Goal: Communication & Community: Answer question/provide support

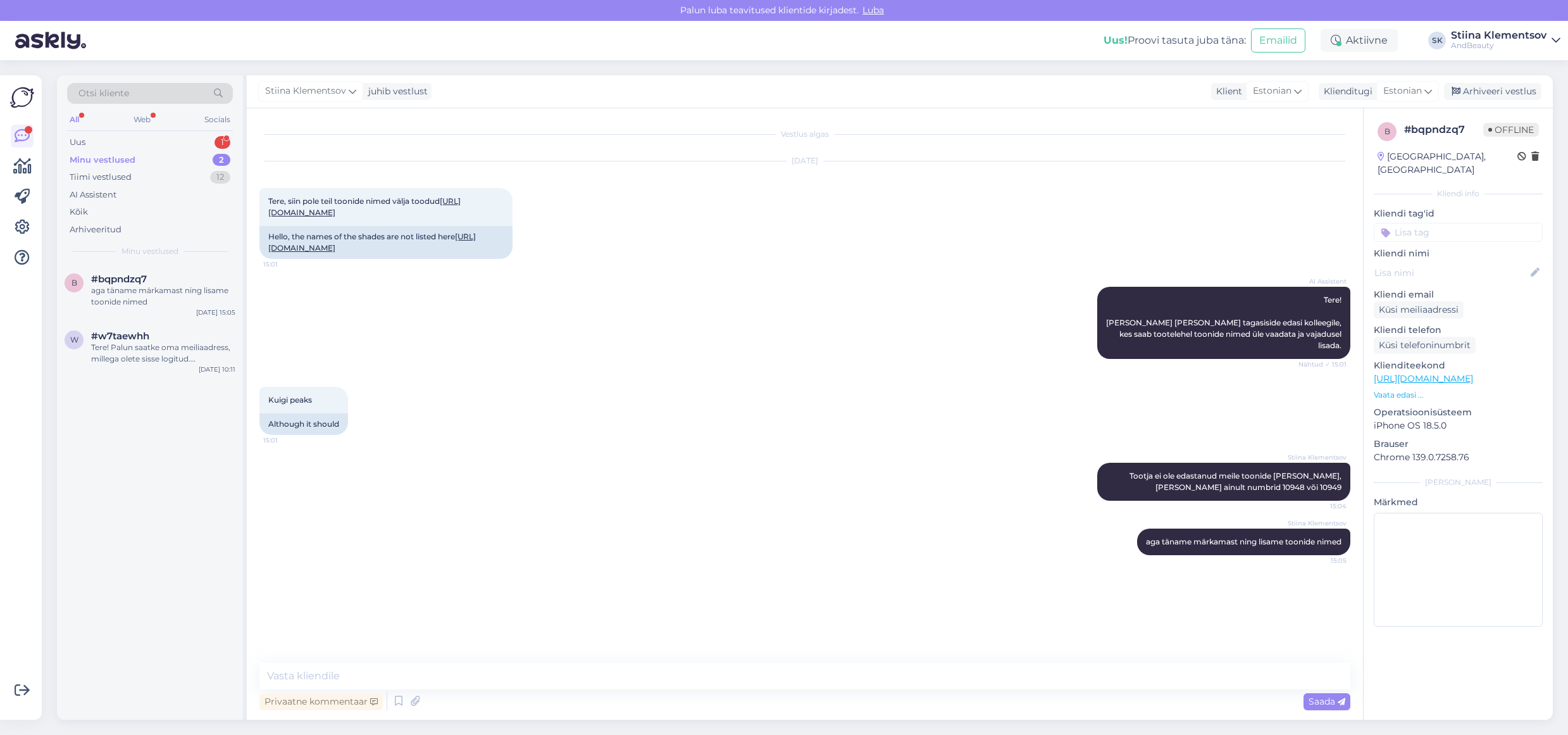
click at [128, 159] on div "Minu vestlused" at bounding box center [102, 159] width 66 height 13
click at [147, 299] on div "aga täname märkamast ning lisame toonide nimed" at bounding box center [163, 296] width 145 height 23
click at [160, 345] on div "Tere! Palun saatke oma meiliaadress, millega olete sisse logitud. Tühjendame te…" at bounding box center [163, 353] width 145 height 23
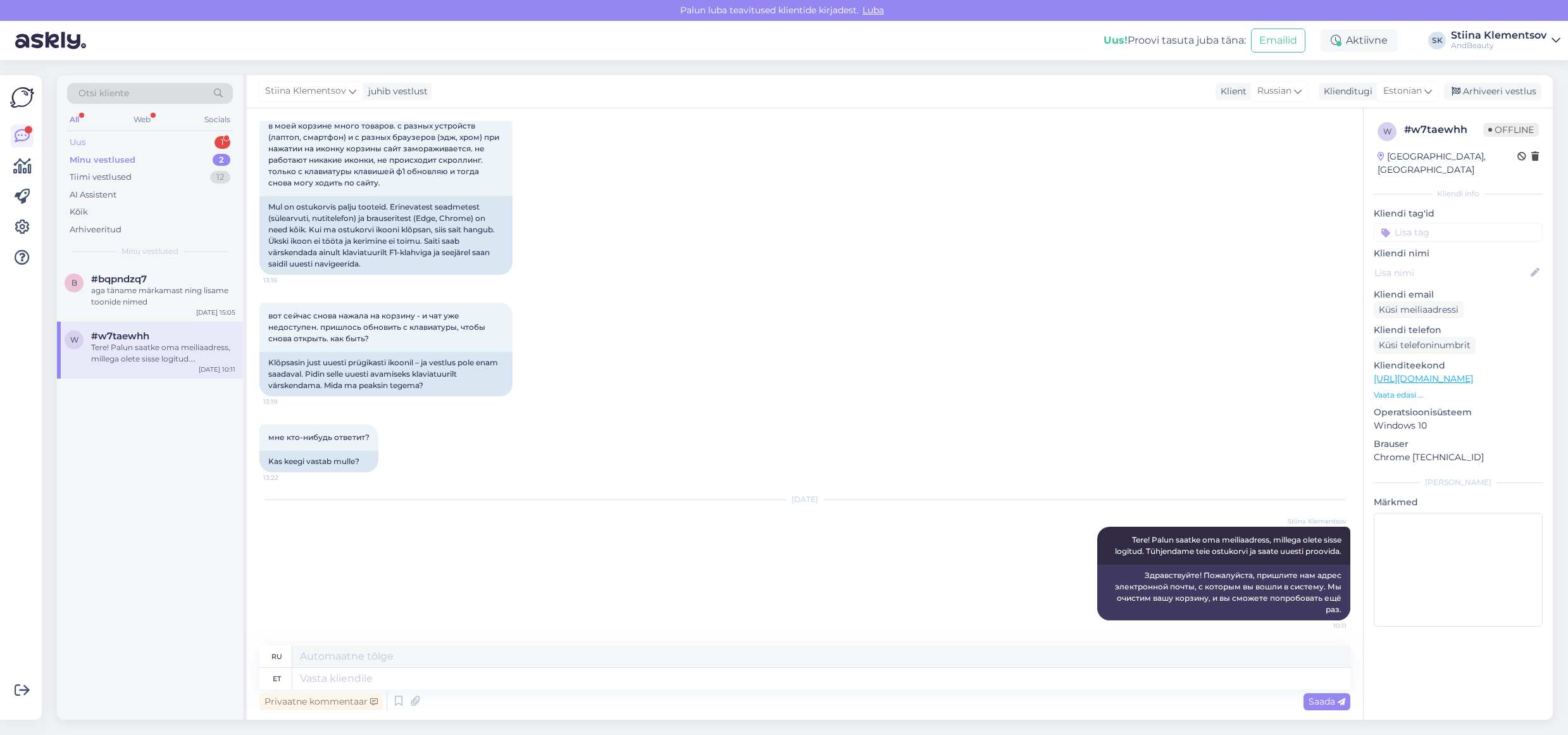
click at [177, 139] on div "Uus 1" at bounding box center [150, 142] width 166 height 17
drag, startPoint x: 173, startPoint y: 292, endPoint x: 191, endPoint y: 295, distance: 18.2
click at [173, 292] on div "У вас есть в наличии такие духи для мужчин - [DATE] Man Hero EDT?" at bounding box center [163, 296] width 145 height 23
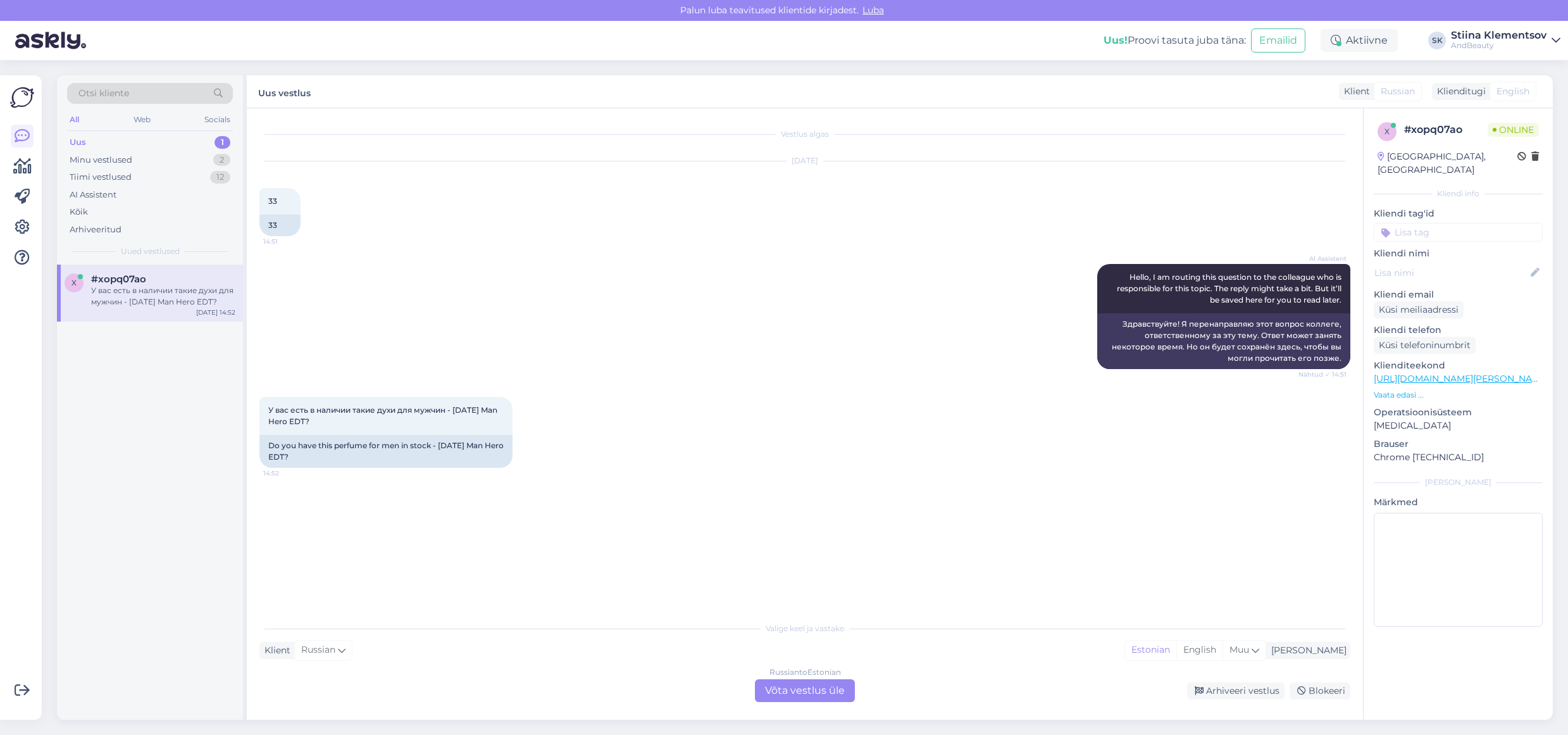
click at [841, 691] on div "Russian to Estonian Võta vestlus üle" at bounding box center [805, 691] width 100 height 23
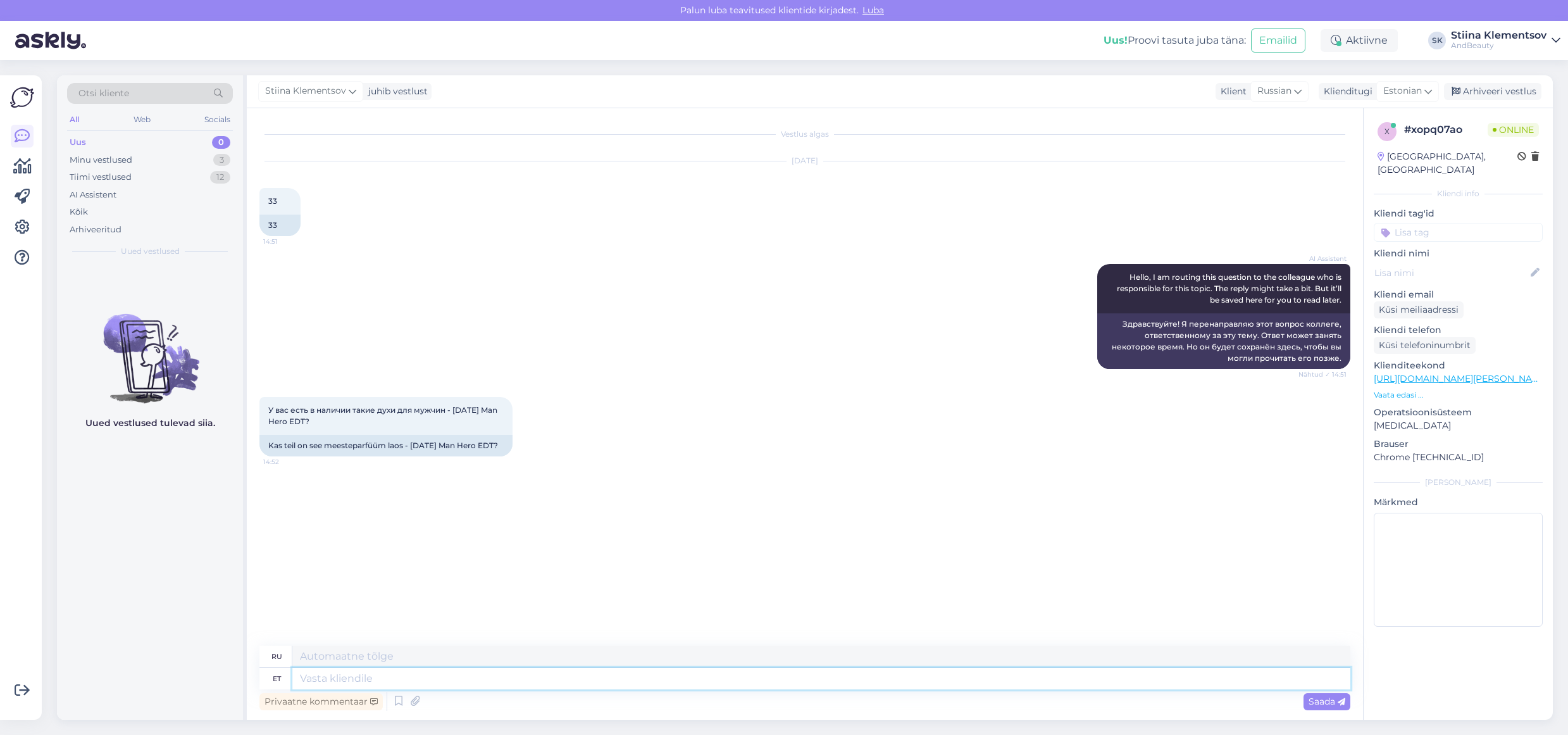
click at [382, 683] on textarea at bounding box center [821, 678] width 1058 height 21
type textarea "G"
type textarea "J"
type textarea "[DATE]"
type textarea "Хэллоуин"
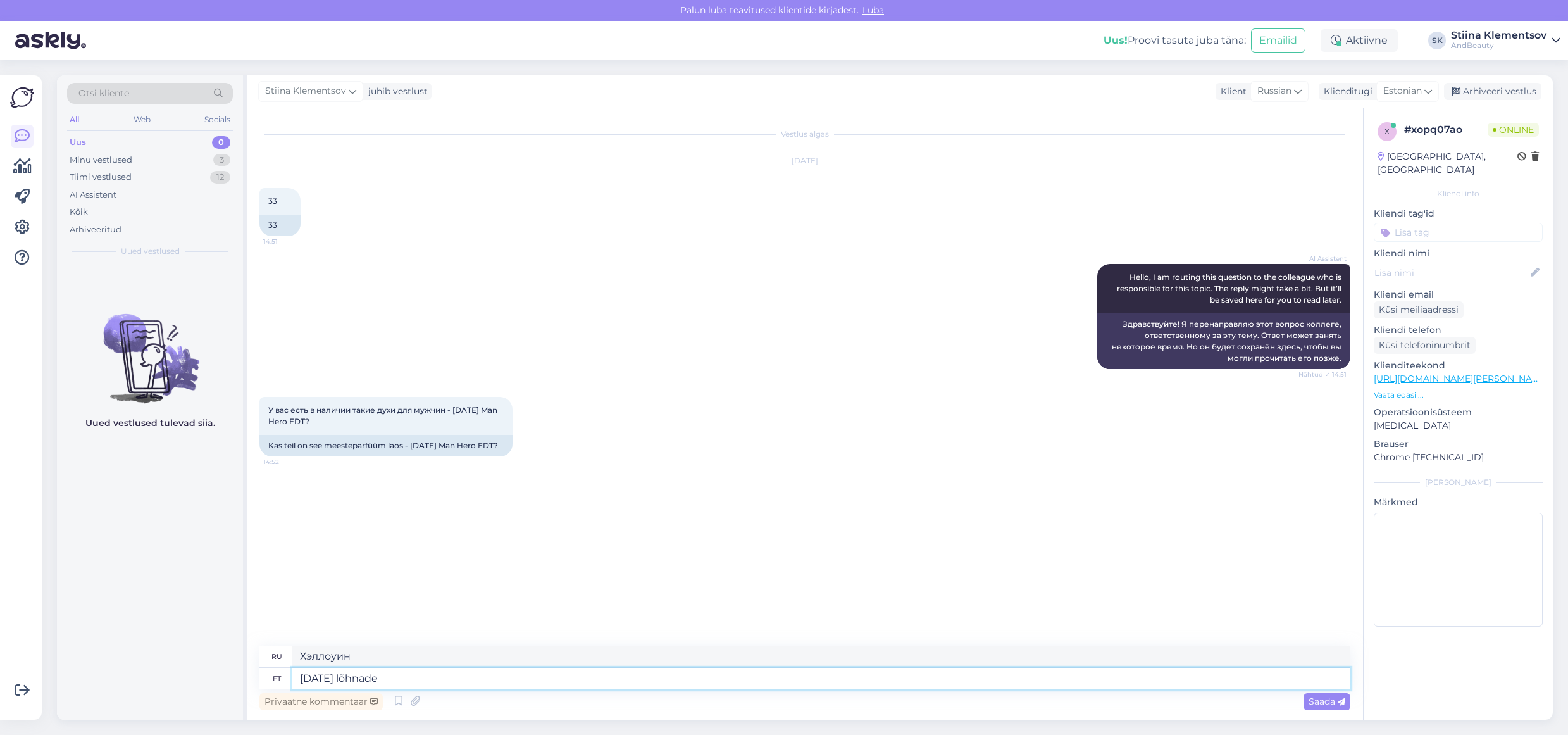
type textarea "[DATE] lõhnade v"
type textarea "Ароматы Хэллоуина"
type textarea "[DATE] lõhnade valik o"
type textarea "Выбор ароматов на Хэллоуин"
type textarea "[DATE] lõhnade valik on nähtav si"
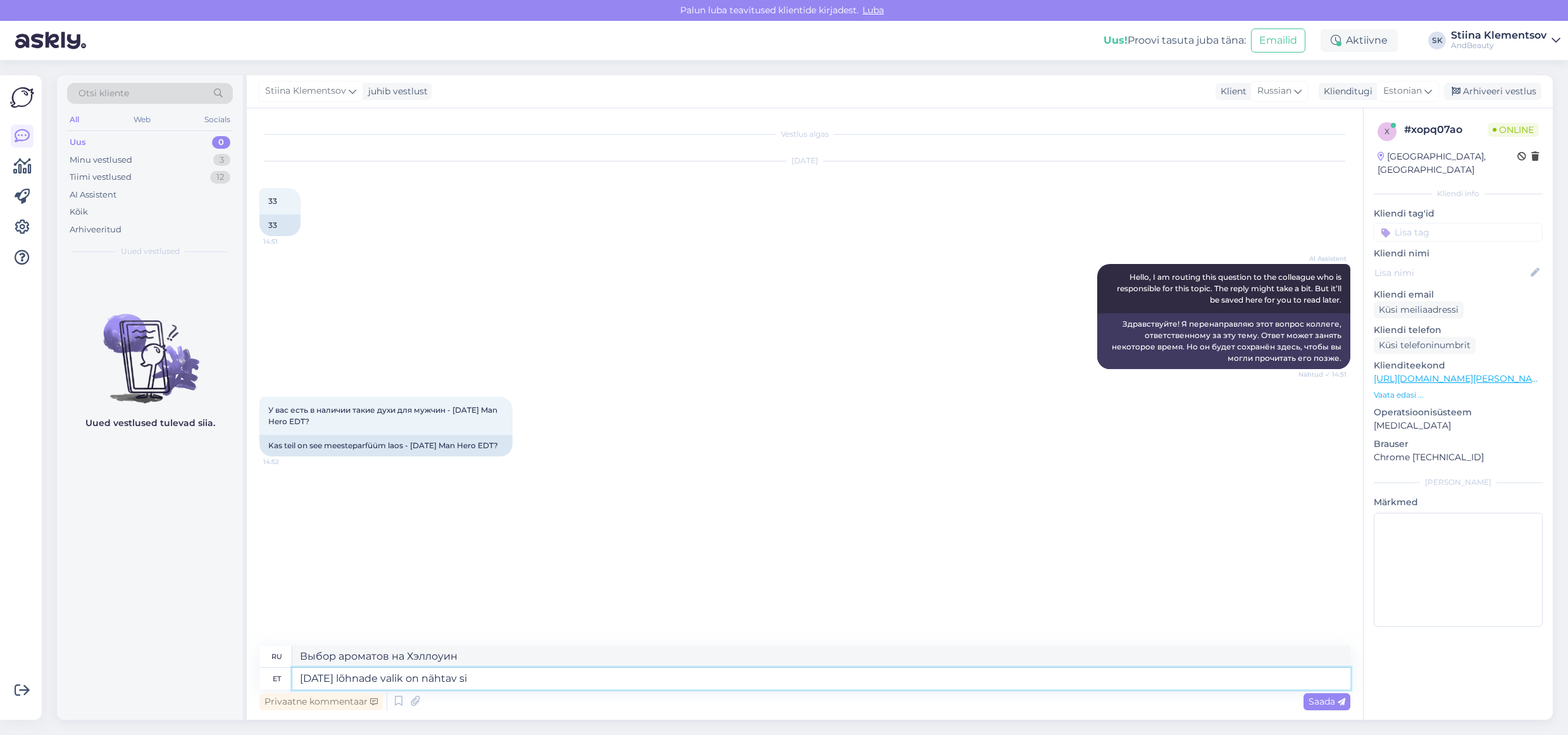
type textarea "Выставлена ​​коллекция ароматов на Хэллоуин"
paste textarea "[URL][DOMAIN_NAME][DATE]"
type textarea "[DATE] lõhnade valik on nähtav siit [URL][DOMAIN_NAME][DATE]"
type textarea "Подборку ароматов на Хэллоуин можно посмотреть здесь [URL][DOMAIN_NAME][DATE]"
